Goal: Task Accomplishment & Management: Complete application form

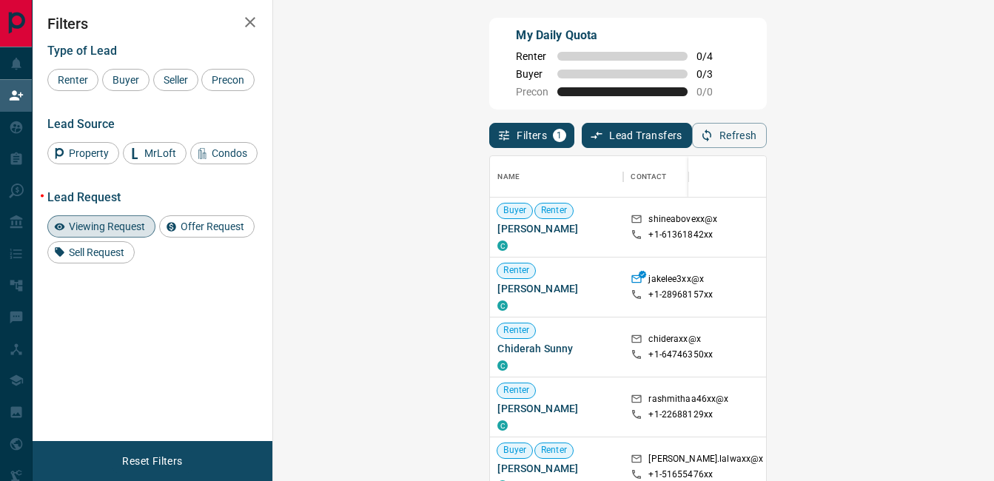
scroll to position [350, 678]
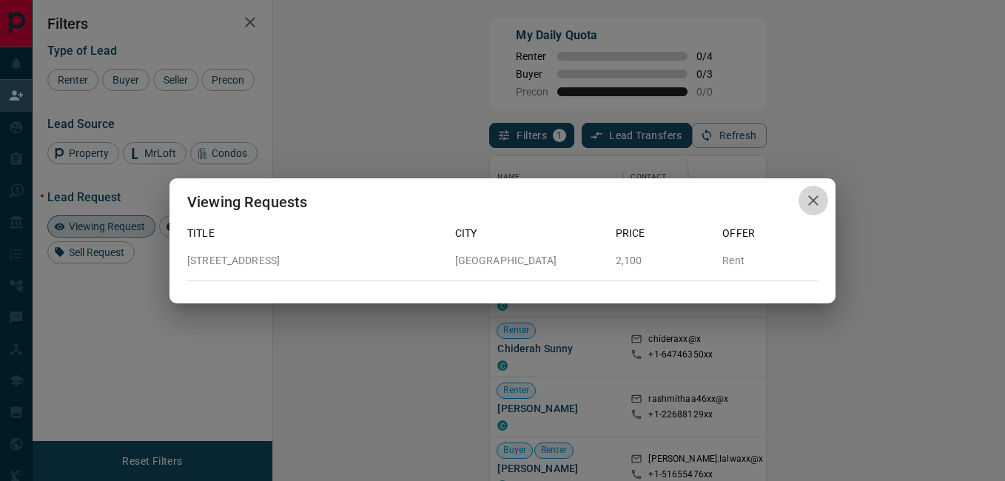
click at [814, 197] on icon "button" at bounding box center [814, 201] width 18 height 18
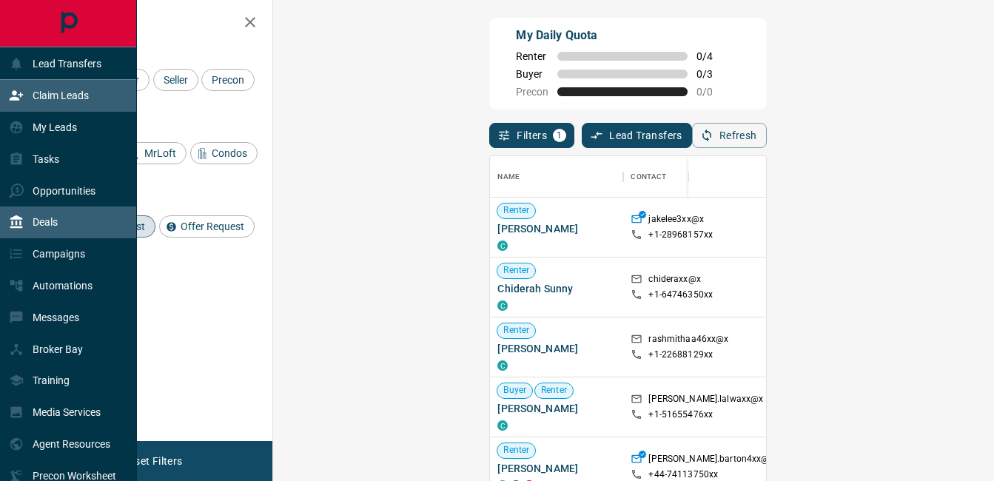
click at [24, 230] on div "Deals" at bounding box center [33, 222] width 49 height 24
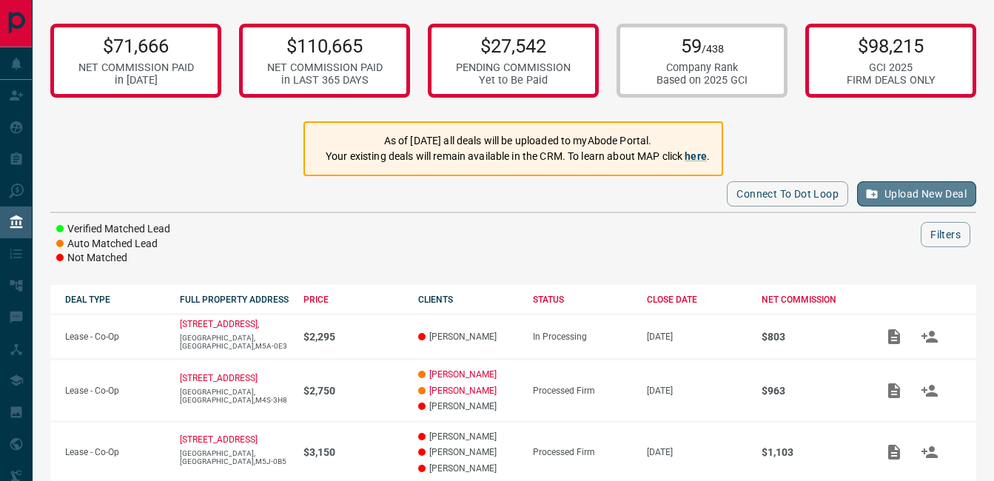
click at [930, 197] on button "Upload New Deal" at bounding box center [916, 193] width 119 height 25
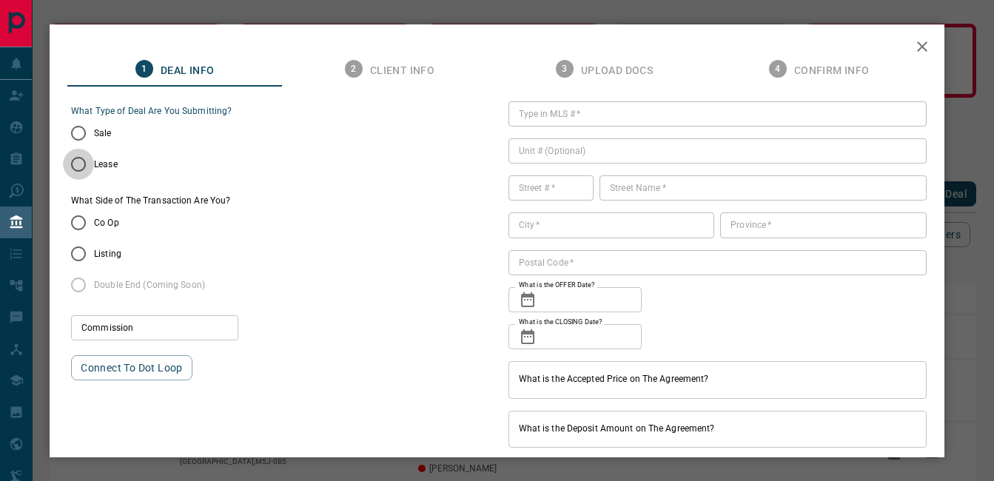
type input "***"
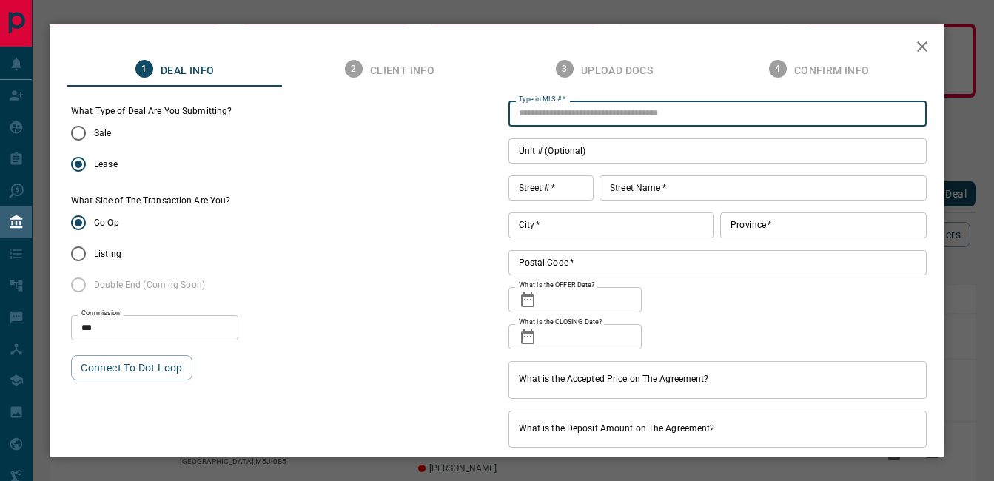
click at [572, 120] on input "Type in MLS #   *" at bounding box center [718, 113] width 418 height 25
paste input "*********"
type input "*********"
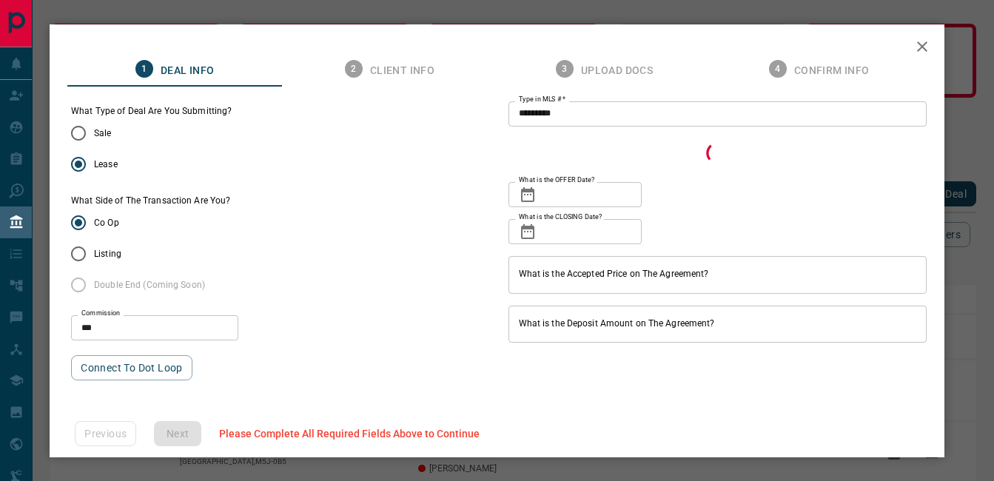
click at [408, 196] on div "What Side of The Transaction Are You? Co Op Listing Double End (Coming Soon)" at bounding box center [280, 248] width 418 height 106
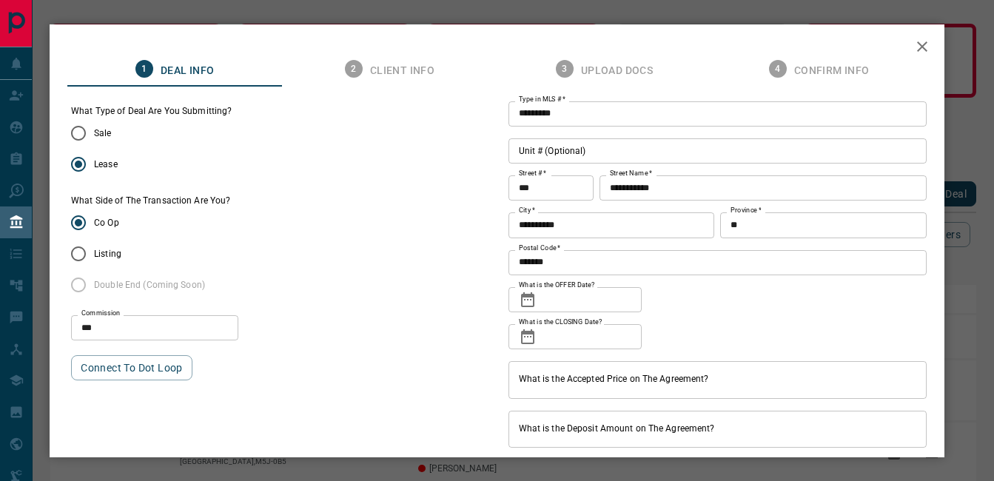
click at [525, 297] on icon at bounding box center [527, 299] width 13 height 15
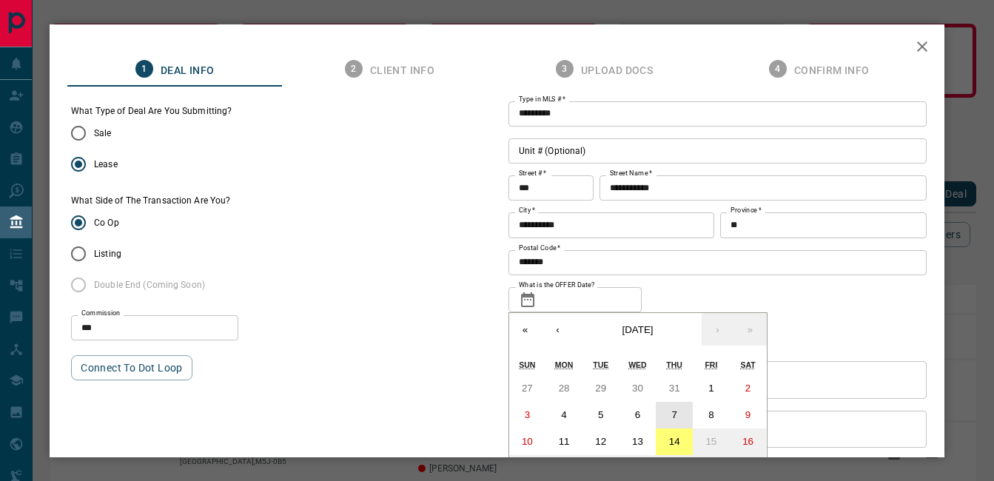
scroll to position [41, 0]
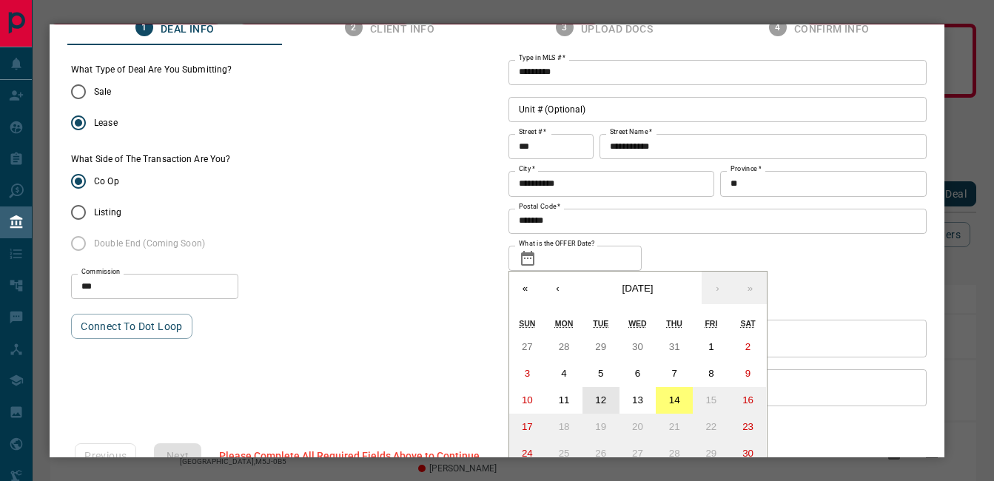
click at [608, 397] on button "12" at bounding box center [601, 400] width 37 height 27
type input "**********"
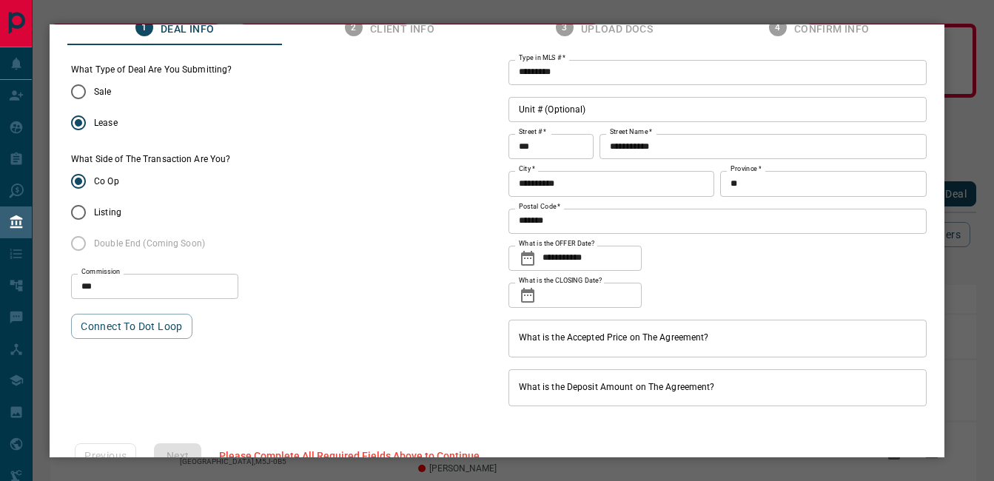
click at [522, 294] on icon at bounding box center [527, 295] width 13 height 15
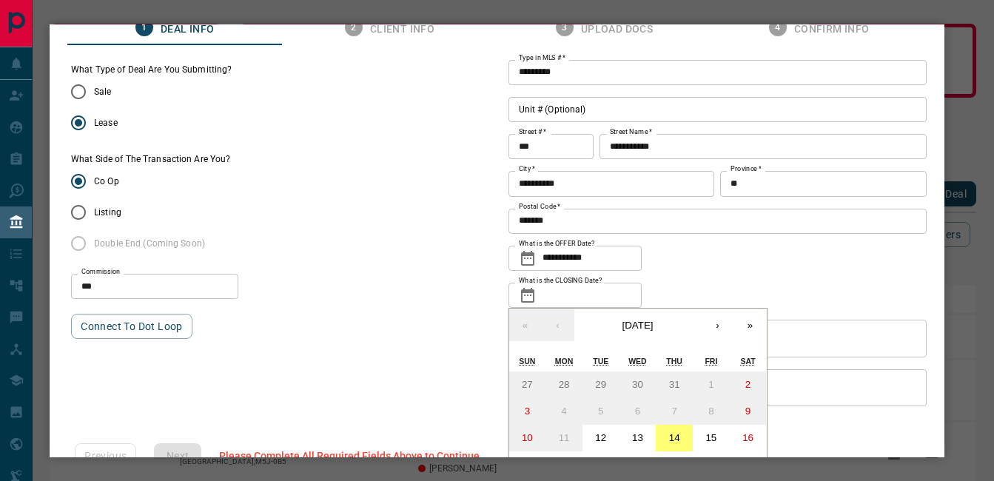
scroll to position [116, 0]
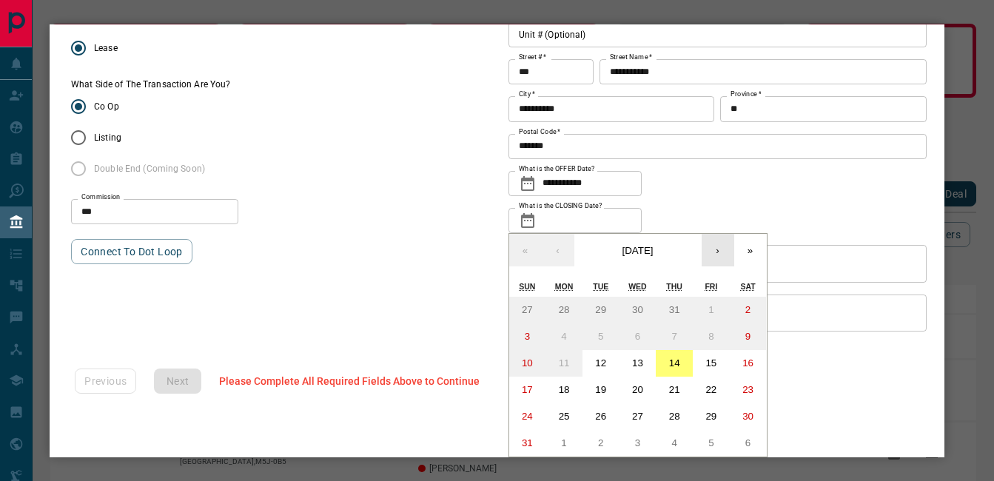
click at [711, 252] on button "›" at bounding box center [718, 250] width 33 height 33
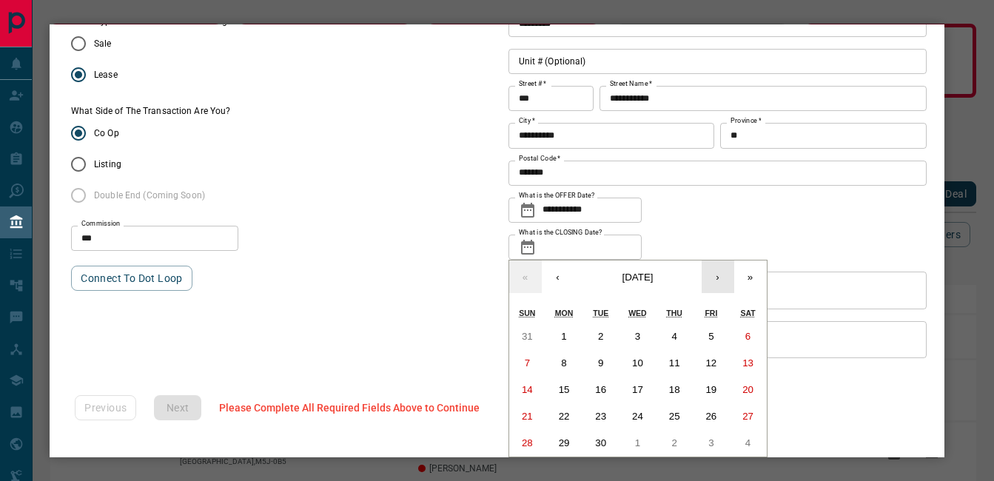
scroll to position [90, 0]
click at [558, 334] on button "1" at bounding box center [564, 337] width 37 height 27
type input "**********"
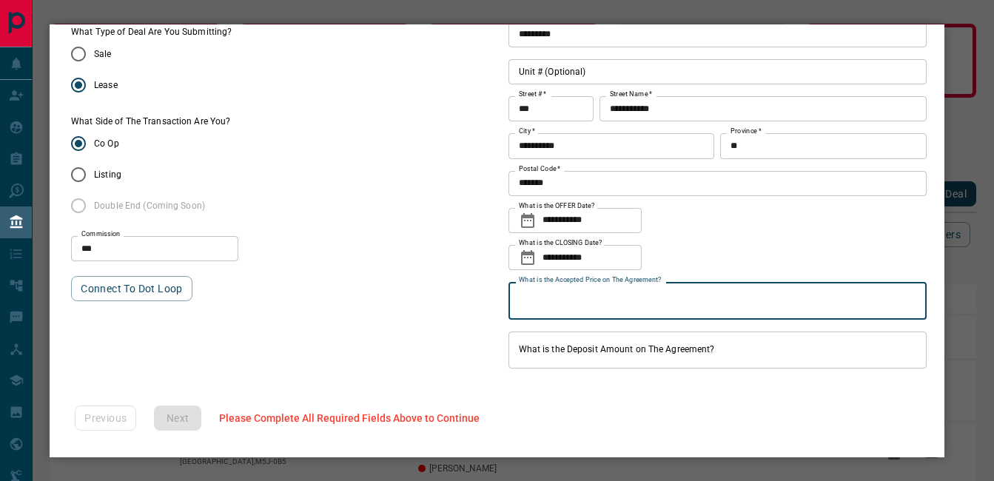
click at [559, 309] on input "What is the Accepted Price on The Agreement?" at bounding box center [718, 300] width 418 height 37
type input "**********"
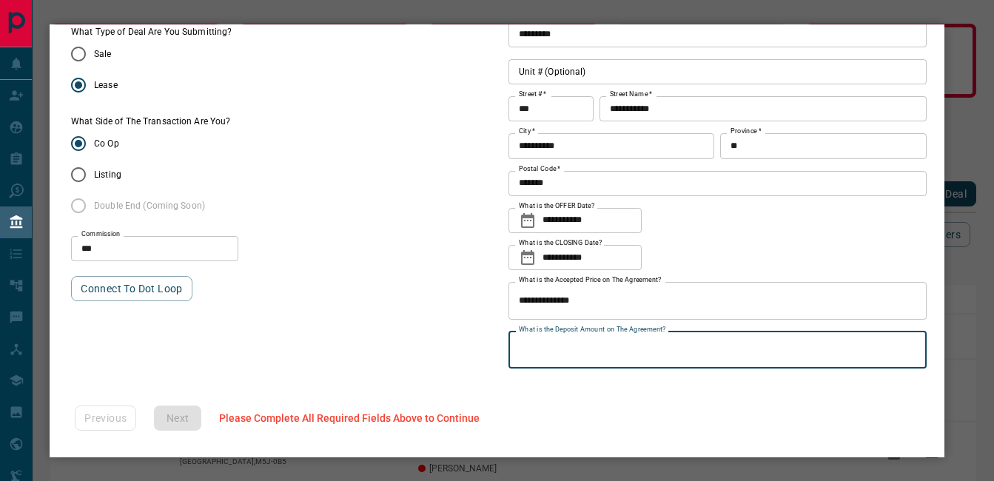
click at [564, 355] on input "What is the Deposit Amount on The Agreement?" at bounding box center [718, 350] width 418 height 37
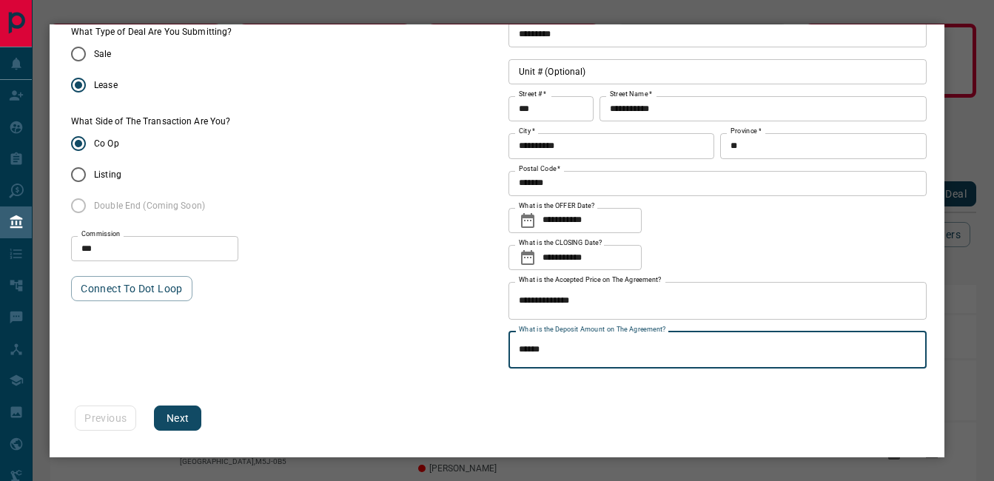
type input "******"
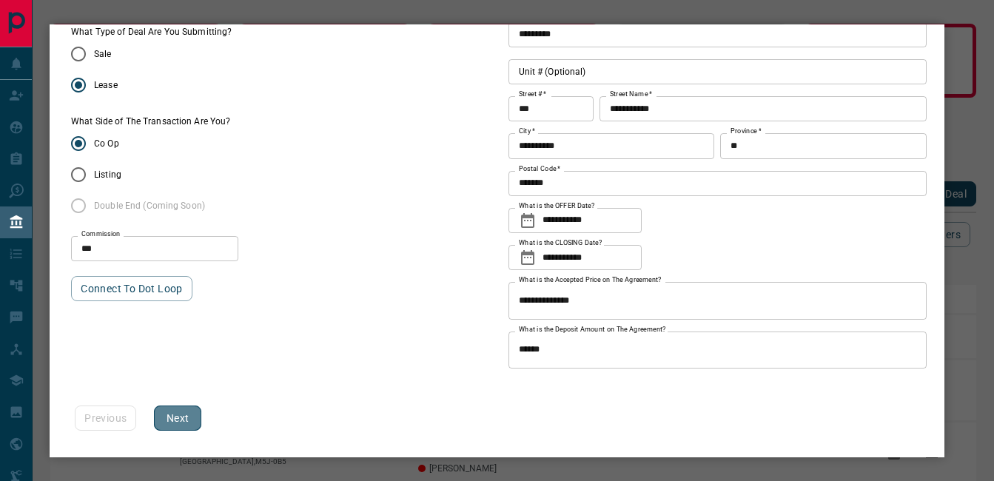
click at [178, 411] on button "Next" at bounding box center [177, 418] width 47 height 25
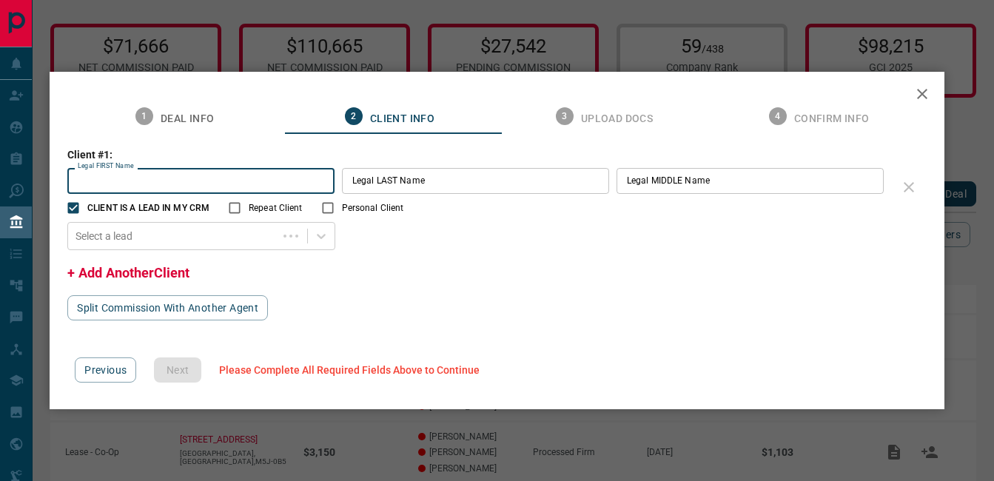
scroll to position [0, 0]
type input "***"
type input "*"
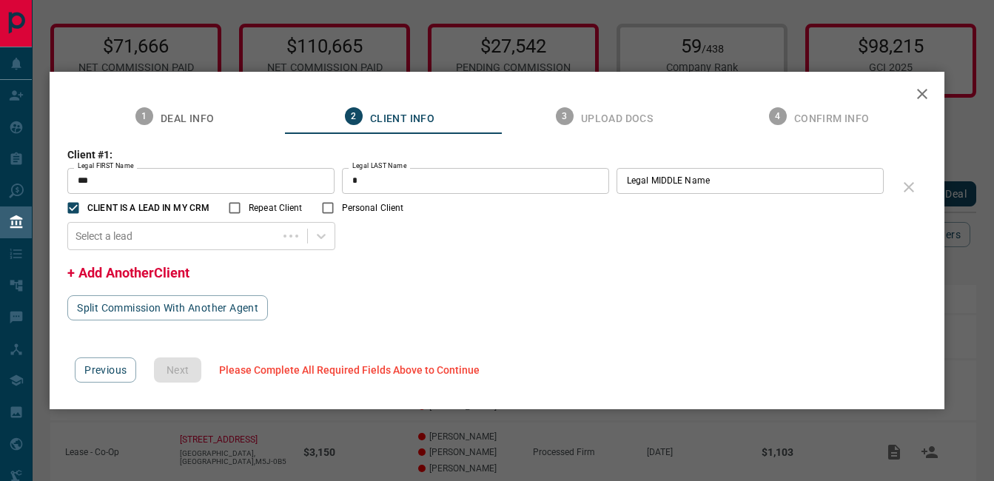
click at [370, 206] on span "Personal Client" at bounding box center [373, 207] width 62 height 13
click at [141, 205] on span "CLIENT IS A LEAD IN MY CRM" at bounding box center [148, 207] width 122 height 13
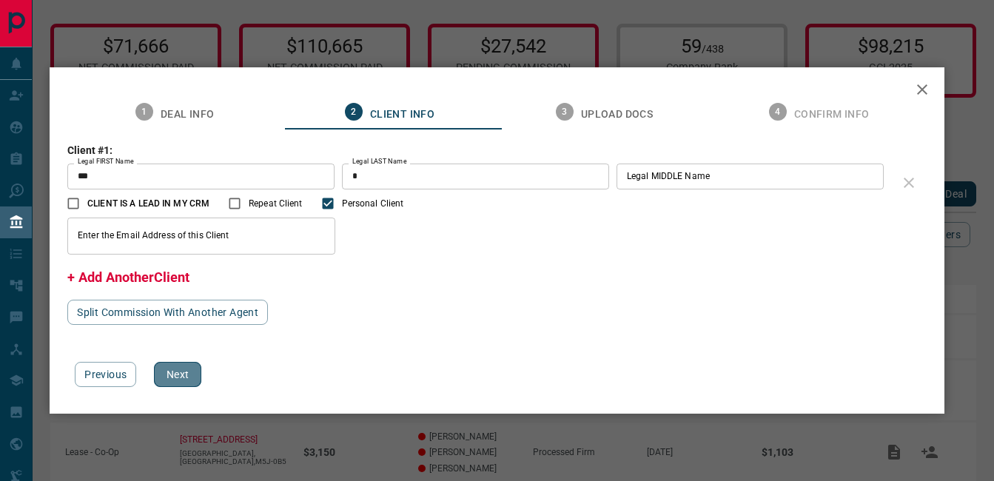
click at [175, 376] on button "Next" at bounding box center [177, 374] width 47 height 25
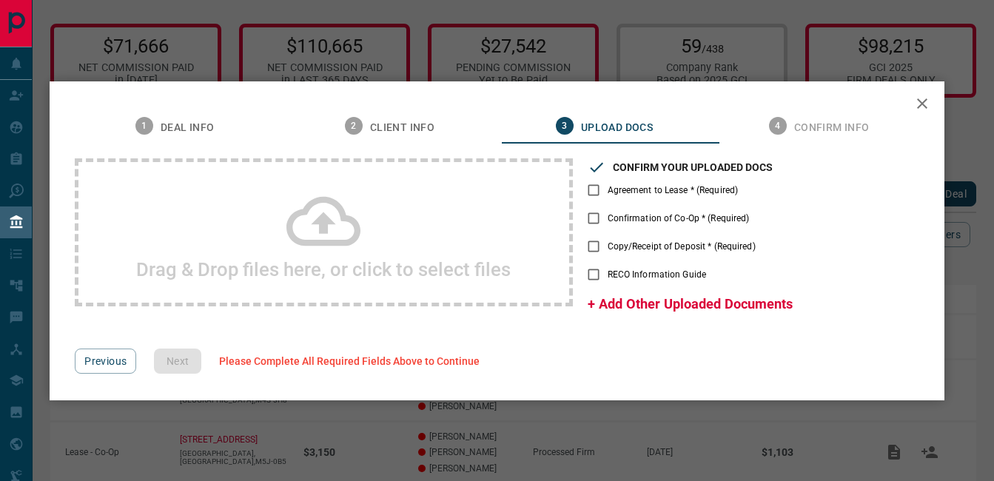
click at [412, 263] on h2 "Drag & Drop files here, or click to select files" at bounding box center [323, 269] width 375 height 22
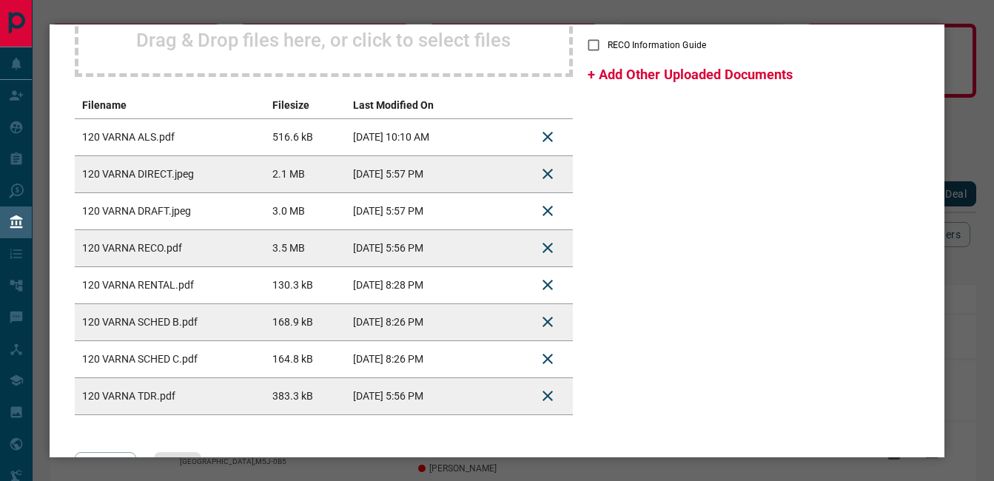
scroll to position [174, 0]
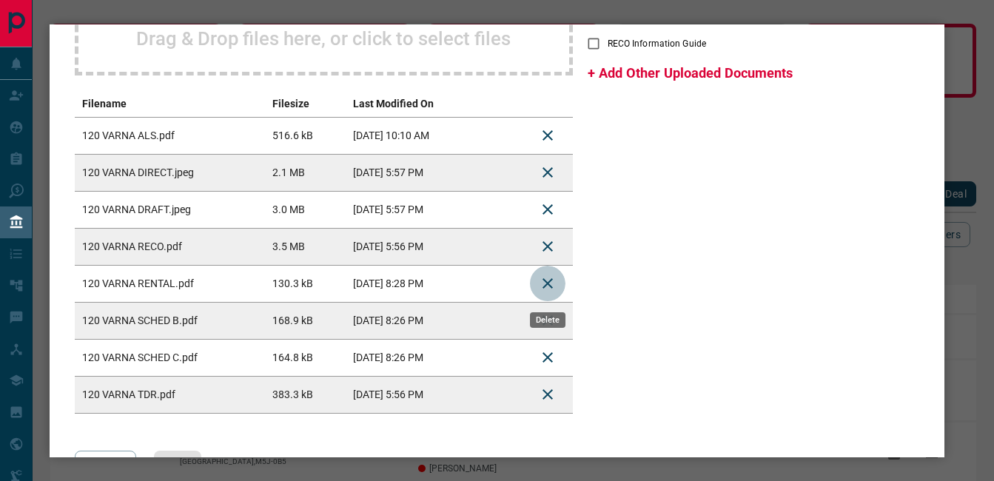
click at [548, 282] on icon "Delete" at bounding box center [548, 284] width 18 height 18
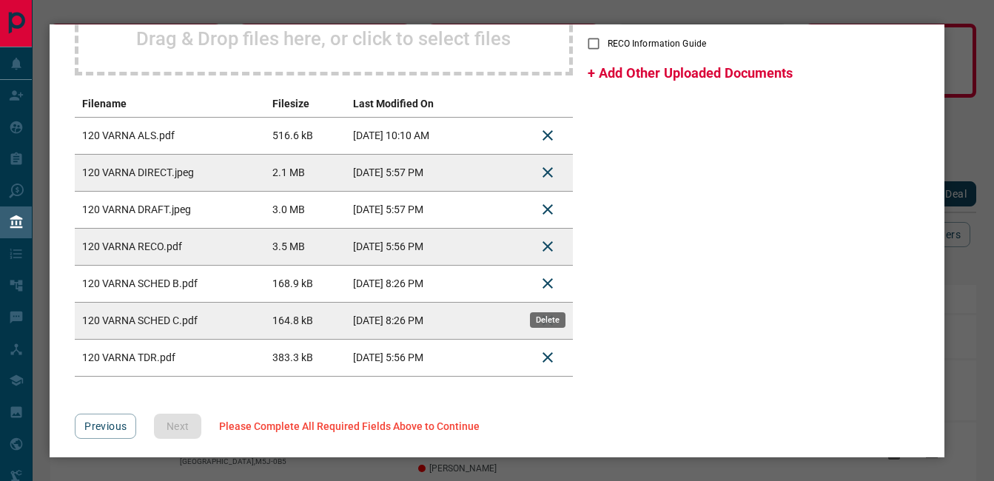
click at [547, 281] on icon "Delete" at bounding box center [548, 284] width 18 height 18
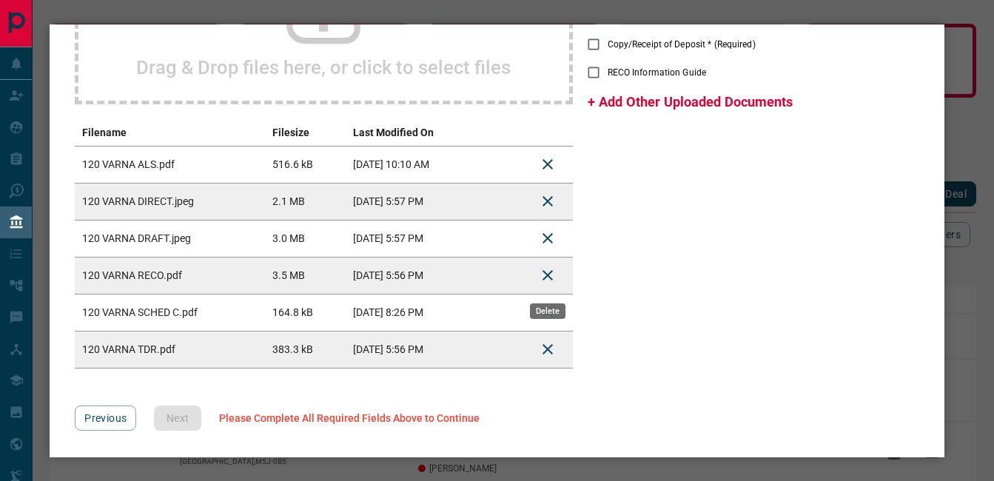
scroll to position [146, 0]
click at [548, 310] on icon "Delete" at bounding box center [548, 313] width 18 height 18
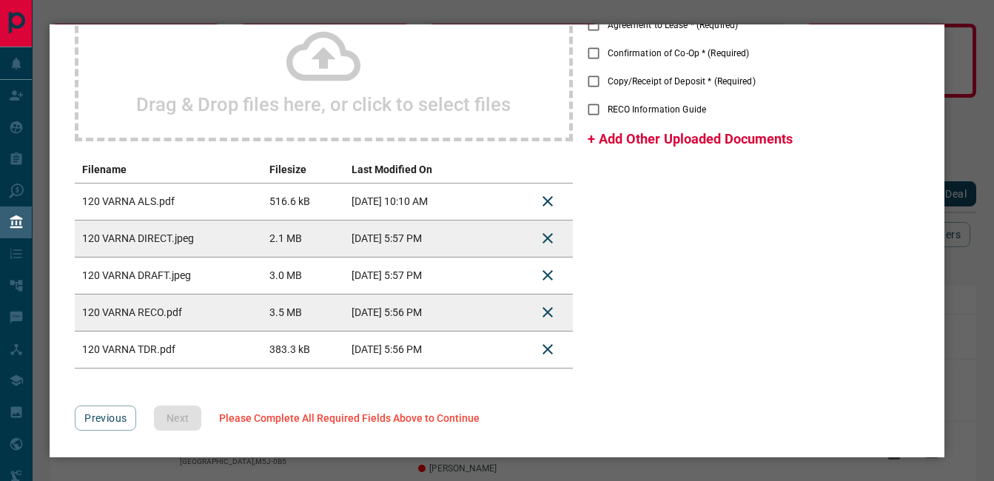
scroll to position [0, 0]
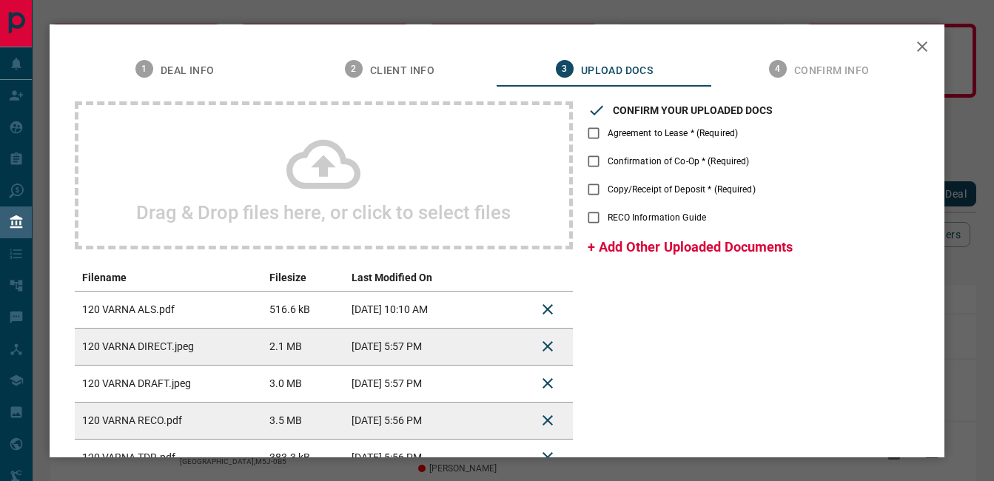
click at [641, 133] on span "Agreement to Lease * (Required)" at bounding box center [673, 133] width 131 height 13
click at [622, 159] on span "Confirmation of Co-Op * (Required)" at bounding box center [679, 161] width 142 height 13
click at [611, 196] on label "Copy/Receipt of Deposit * (Required)" at bounding box center [668, 189] width 176 height 28
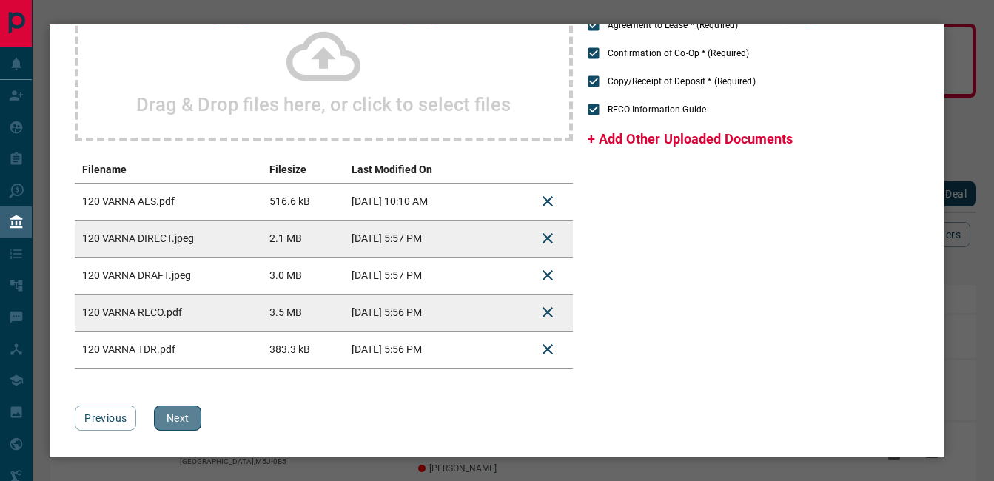
click at [179, 416] on button "Next" at bounding box center [177, 418] width 47 height 25
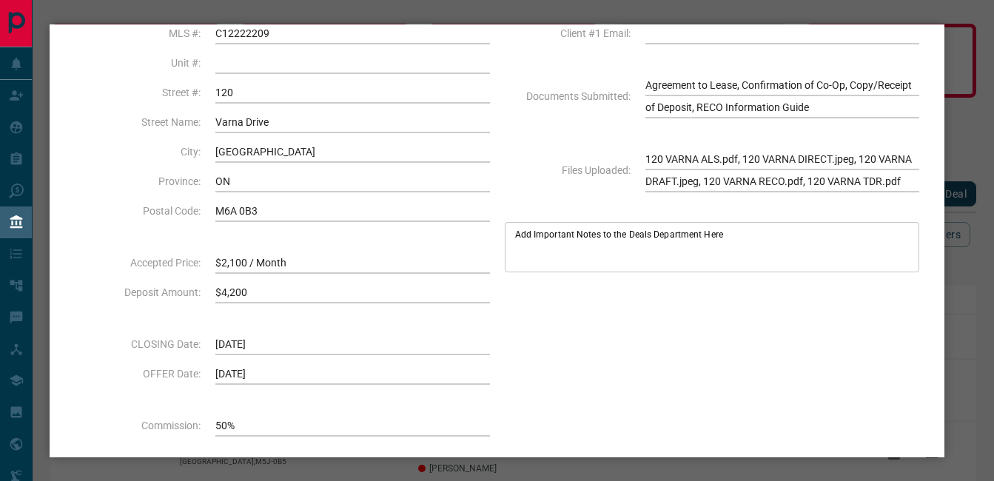
scroll to position [207, 0]
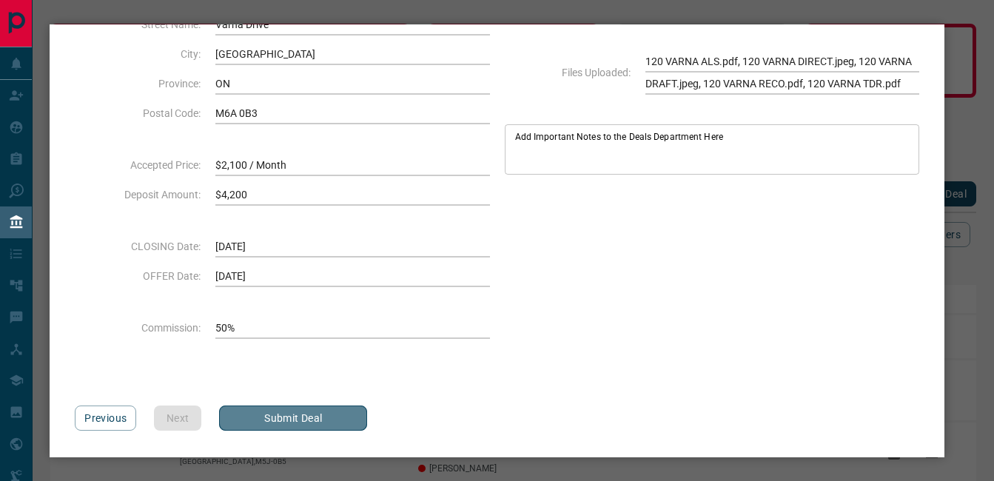
click at [301, 414] on button "Submit Deal" at bounding box center [293, 418] width 148 height 25
